Goal: Transaction & Acquisition: Download file/media

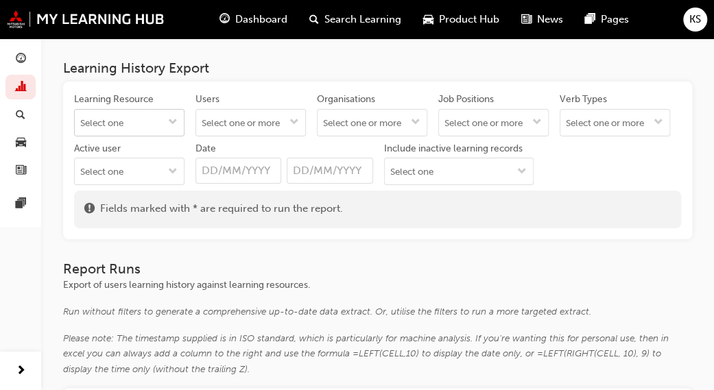
click at [103, 127] on input "Learning Resource" at bounding box center [129, 123] width 109 height 26
type input "diamond"
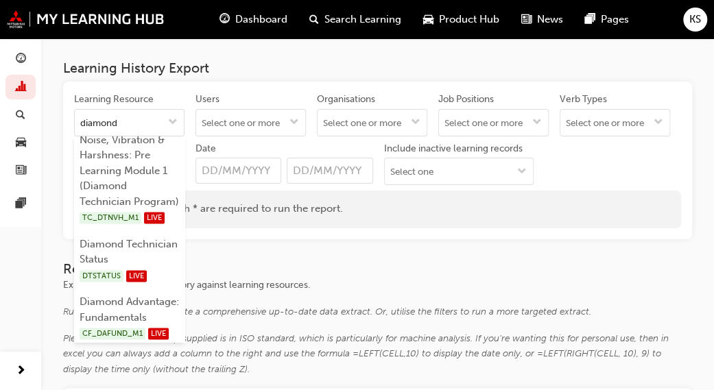
scroll to position [892, 0]
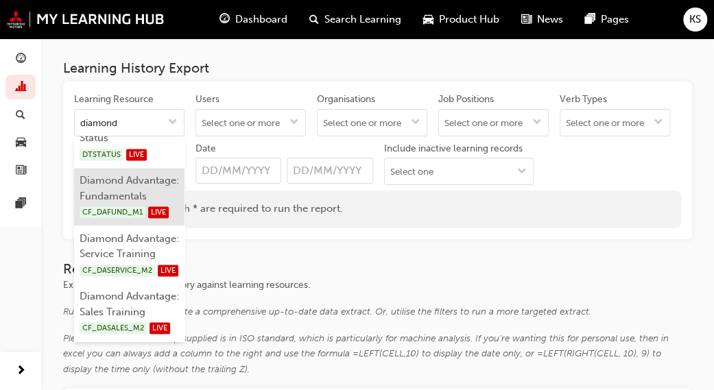
click at [128, 226] on li "Diamond Advantage: Fundamentals CF_DAFUND_M1 LIVE" at bounding box center [129, 197] width 110 height 58
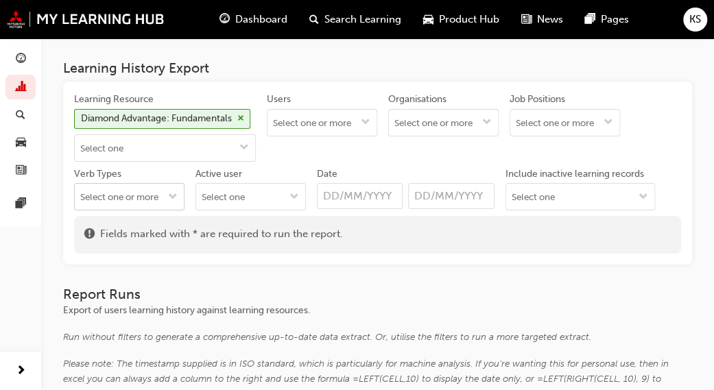
click at [117, 201] on input "Verb Types" at bounding box center [129, 197] width 109 height 26
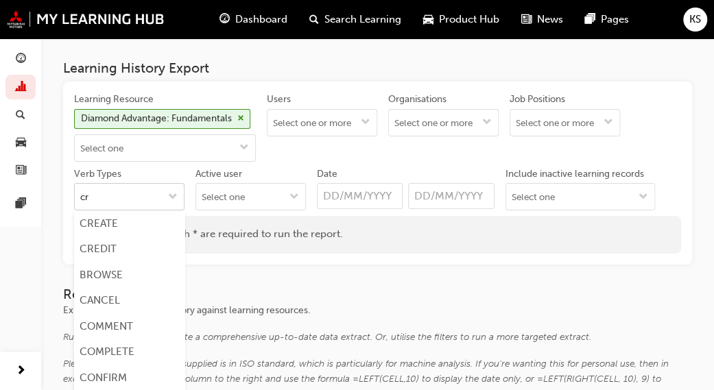
type input "cre"
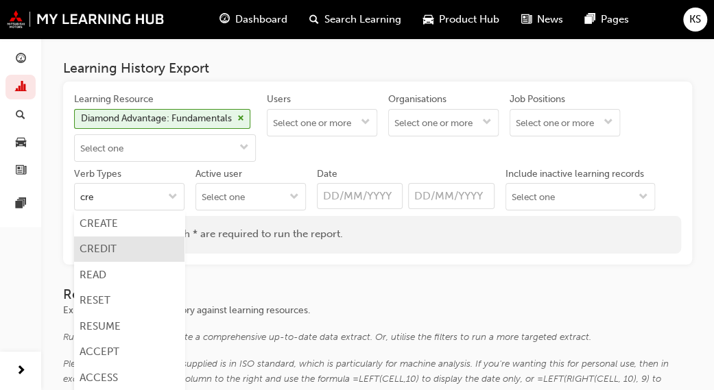
click at [117, 239] on li "CREDIT" at bounding box center [129, 250] width 110 height 26
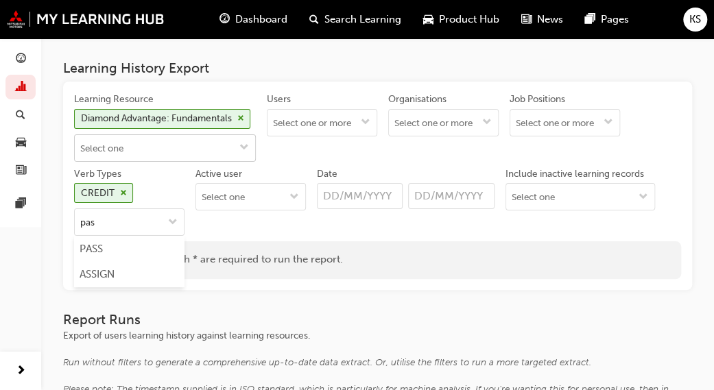
type input "pass"
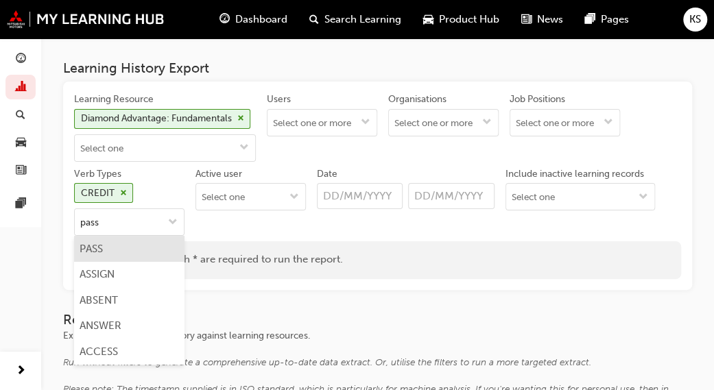
click at [129, 248] on li "PASS" at bounding box center [129, 249] width 110 height 26
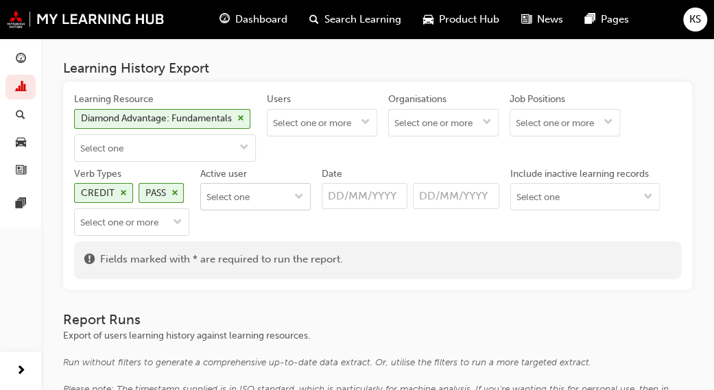
click at [300, 202] on button "Active user" at bounding box center [299, 197] width 22 height 26
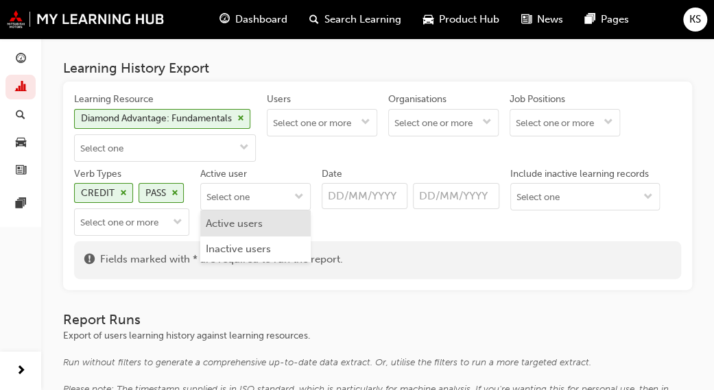
click at [275, 222] on li "Active users" at bounding box center [255, 224] width 110 height 26
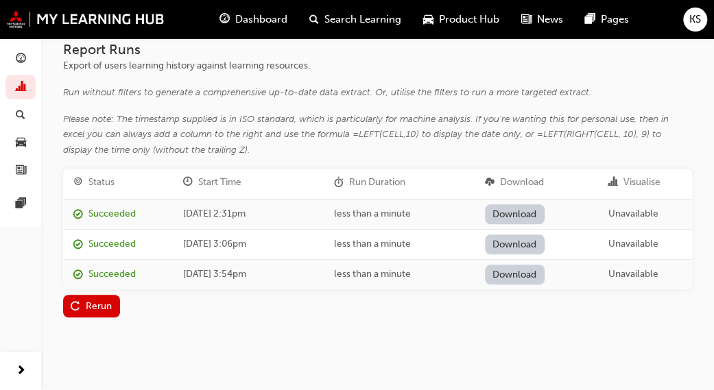
scroll to position [274, 0]
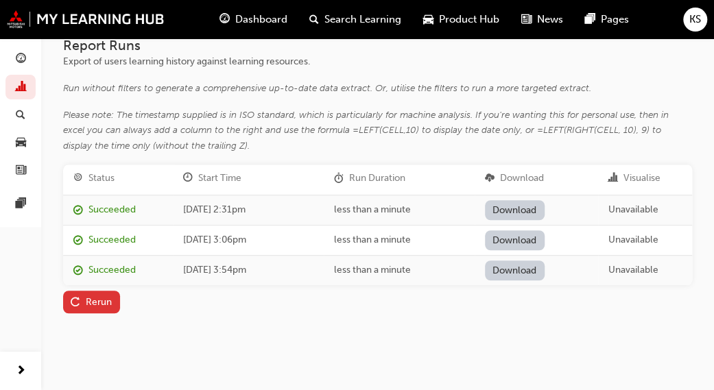
click at [103, 308] on div "Rerun" at bounding box center [99, 302] width 26 height 12
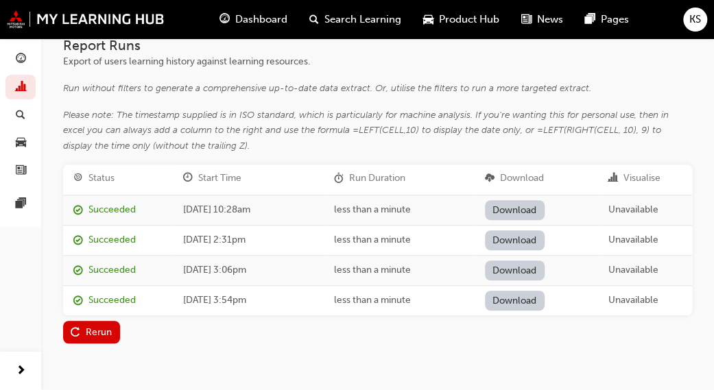
click at [521, 220] on link "Download" at bounding box center [515, 210] width 60 height 20
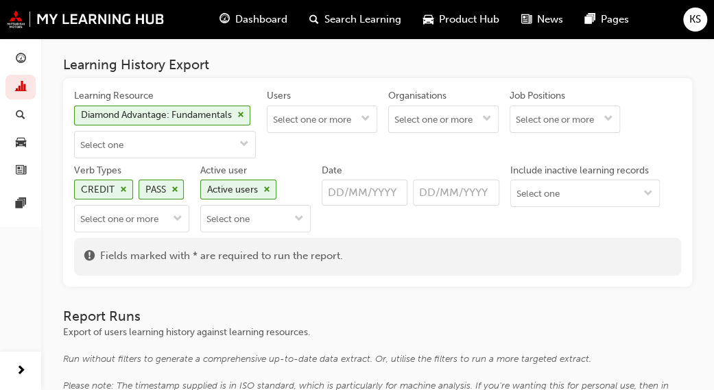
scroll to position [0, 0]
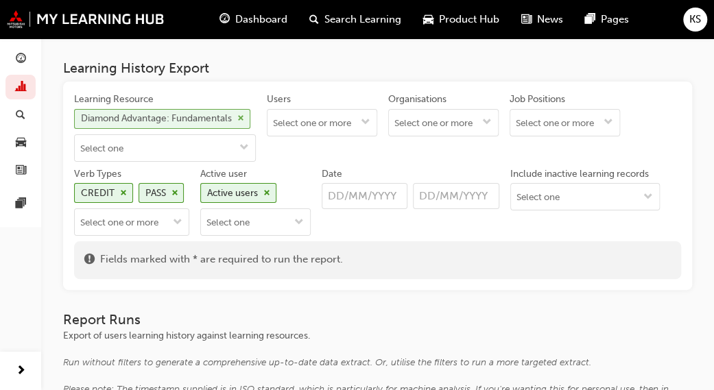
click at [243, 121] on span "cross-icon" at bounding box center [240, 119] width 7 height 8
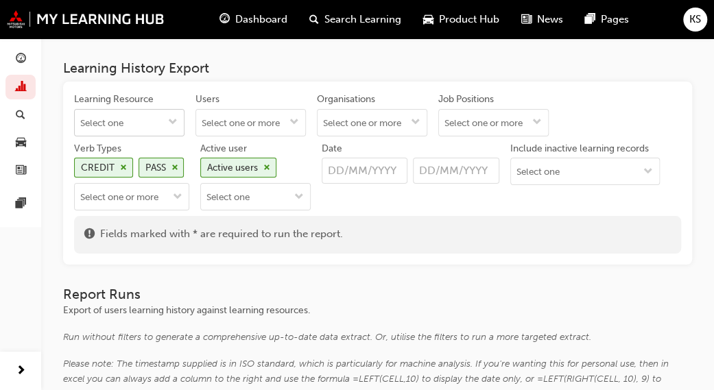
click at [178, 121] on span "down-icon" at bounding box center [173, 123] width 10 height 12
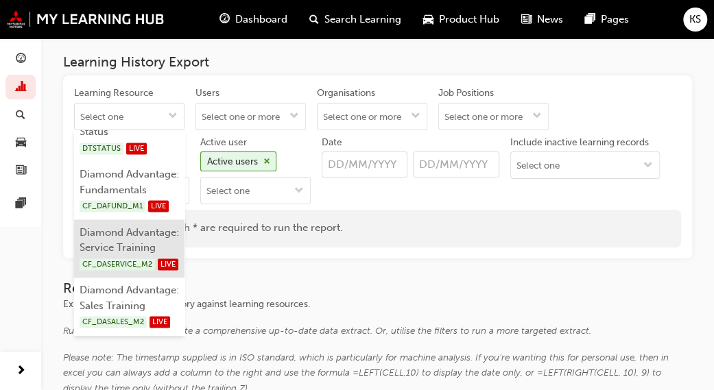
scroll to position [994, 0]
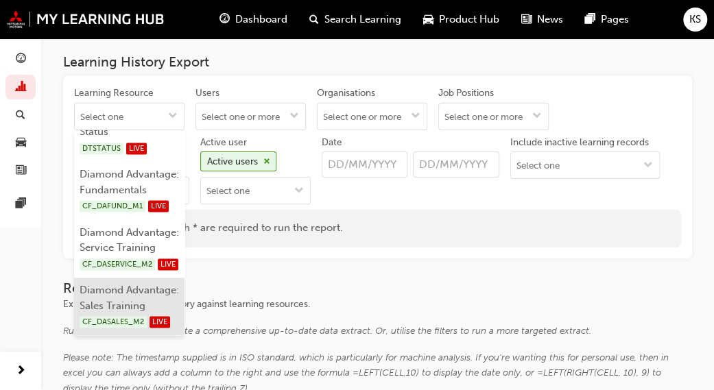
click at [105, 278] on li "Diamond Advantage: Sales Training CF_DASALES_M2 LIVE" at bounding box center [129, 307] width 110 height 58
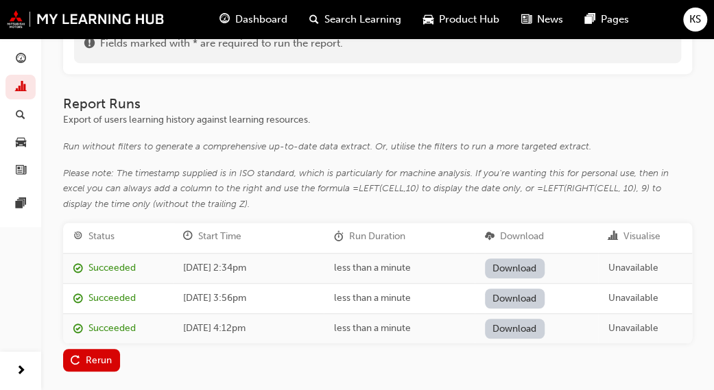
scroll to position [329, 0]
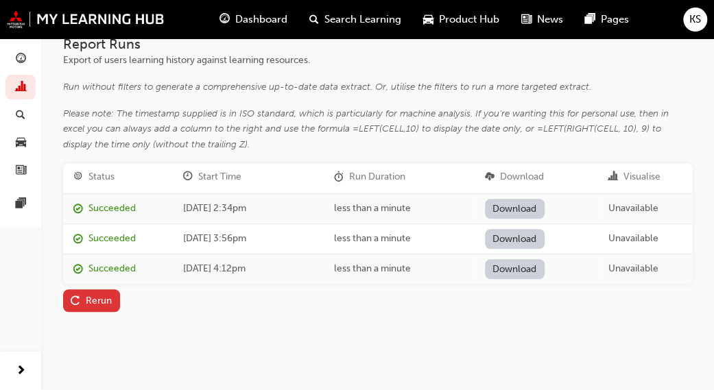
click at [108, 300] on div "Rerun" at bounding box center [99, 301] width 26 height 12
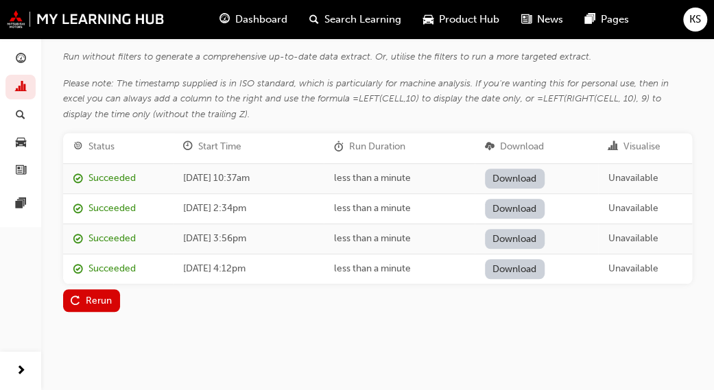
click at [511, 189] on link "Download" at bounding box center [515, 179] width 60 height 20
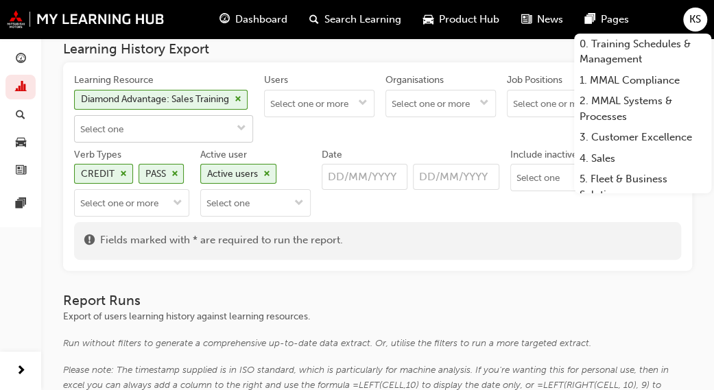
scroll to position [0, 0]
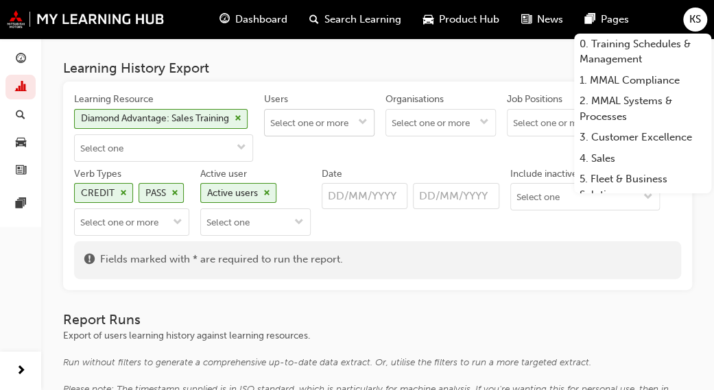
click at [241, 119] on span "cross-icon" at bounding box center [238, 119] width 7 height 8
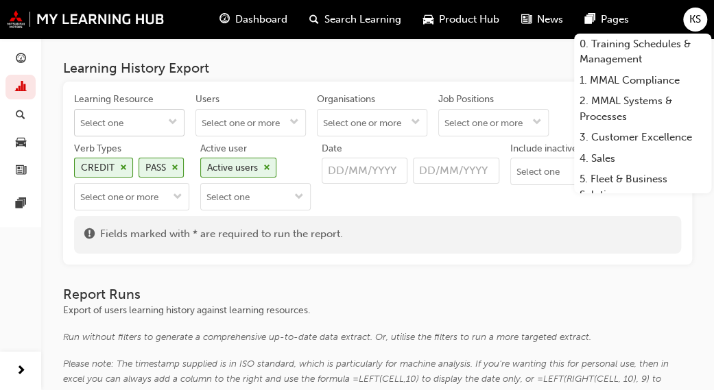
click at [177, 120] on span "down-icon" at bounding box center [173, 123] width 10 height 12
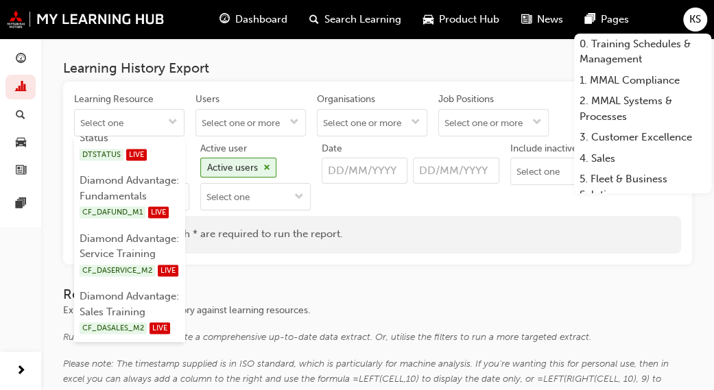
scroll to position [994, 0]
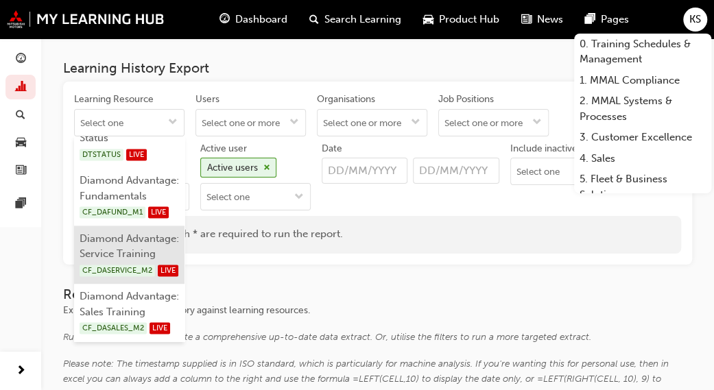
click at [145, 226] on li "Diamond Advantage: Service Training CF_DASERVICE_M2 LIVE" at bounding box center [129, 255] width 110 height 58
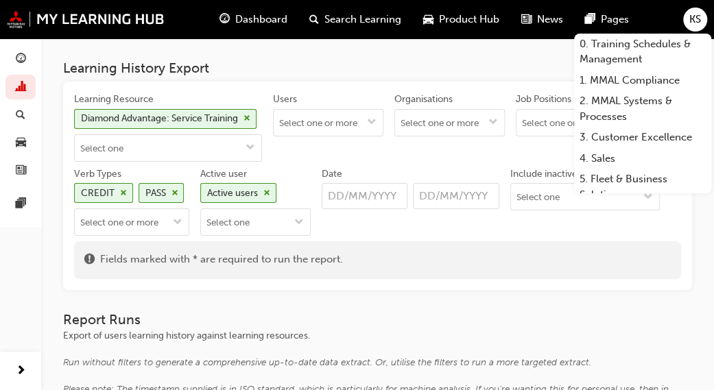
scroll to position [0, 0]
click at [421, 242] on div "Learning Resource Diamond Advantage: Service Training Users Organisations Job P…" at bounding box center [377, 167] width 607 height 149
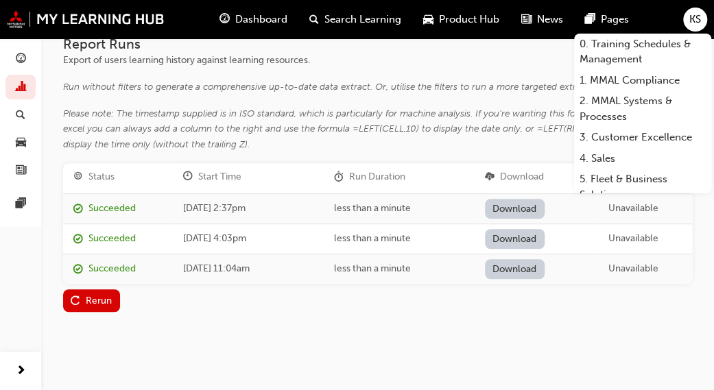
scroll to position [329, 0]
click at [93, 301] on div "Rerun" at bounding box center [99, 301] width 26 height 12
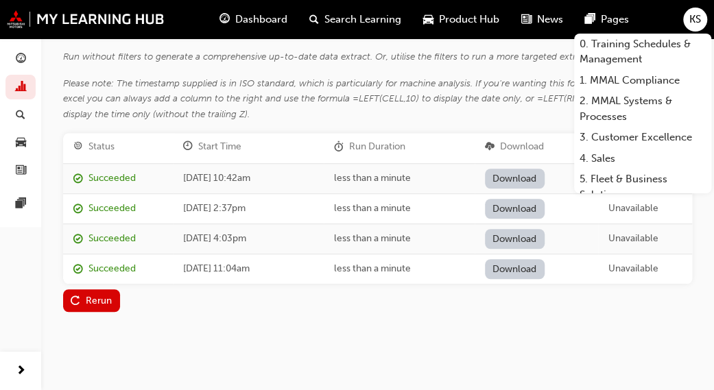
click at [509, 189] on link "Download" at bounding box center [515, 179] width 60 height 20
